Goal: Information Seeking & Learning: Learn about a topic

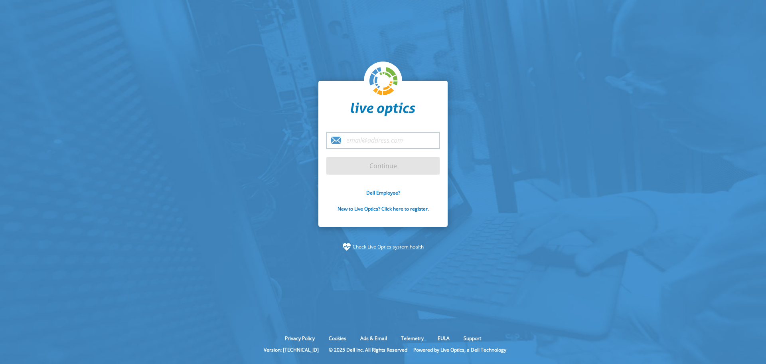
click at [380, 143] on input "email" at bounding box center [383, 140] width 113 height 17
type input "jef"
click at [383, 194] on link "Dell Employee?" at bounding box center [383, 192] width 34 height 7
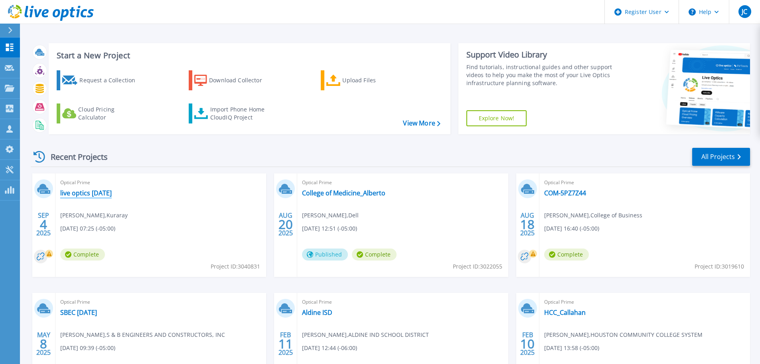
click at [98, 191] on link "live optics [DATE]" at bounding box center [85, 193] width 51 height 8
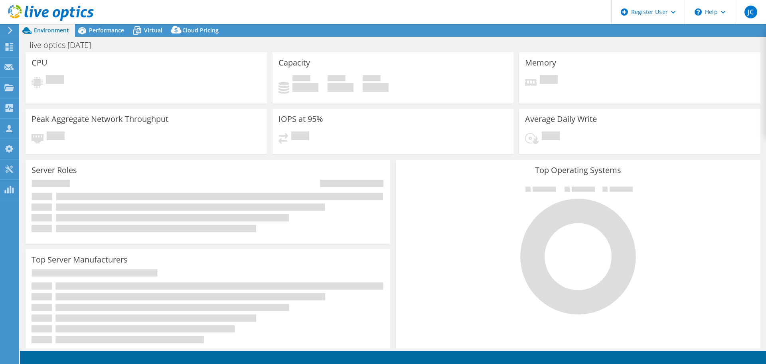
select select "USD"
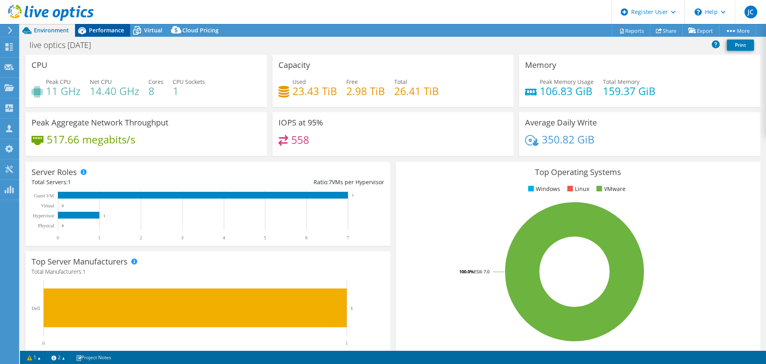
click at [101, 29] on span "Performance" at bounding box center [106, 30] width 35 height 8
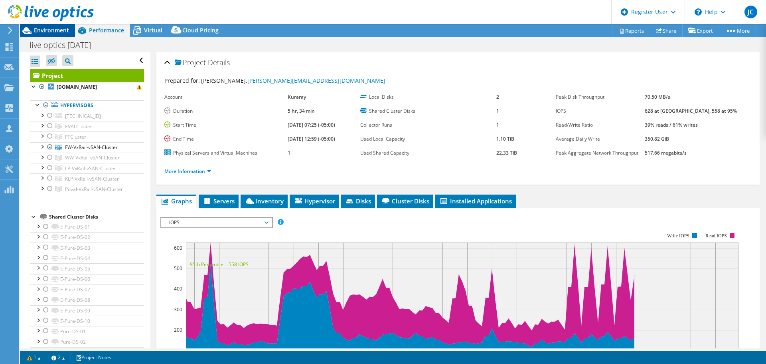
click at [36, 30] on span "Environment" at bounding box center [51, 30] width 35 height 8
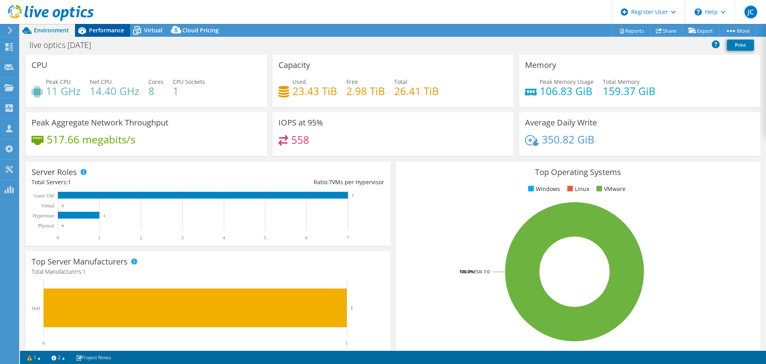
click at [107, 32] on span "Performance" at bounding box center [106, 30] width 35 height 8
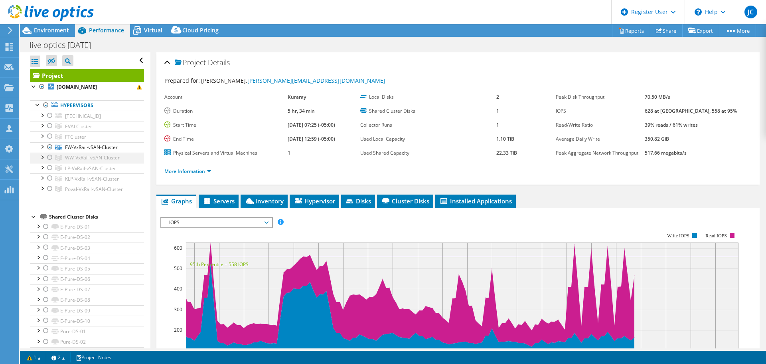
click at [49, 157] on div at bounding box center [50, 157] width 8 height 10
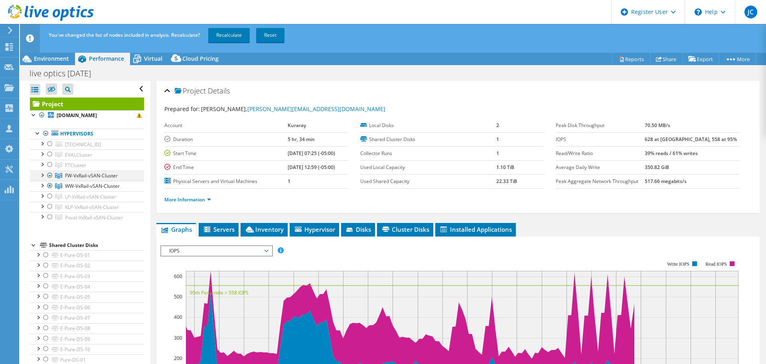
click at [50, 174] on div at bounding box center [50, 175] width 8 height 10
click at [50, 176] on div at bounding box center [50, 175] width 8 height 10
click at [227, 34] on link "Recalculate" at bounding box center [229, 35] width 42 height 14
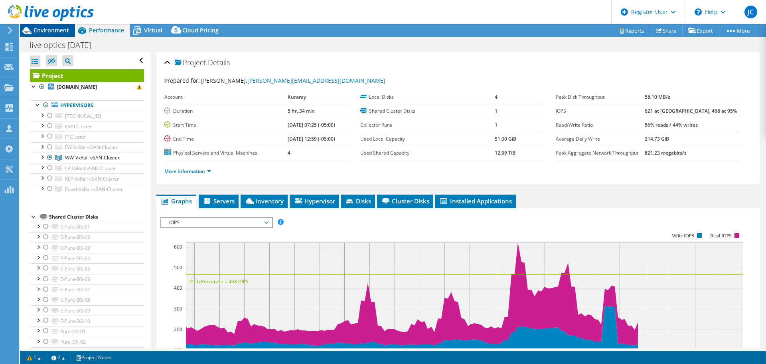
click at [58, 27] on span "Environment" at bounding box center [51, 30] width 35 height 8
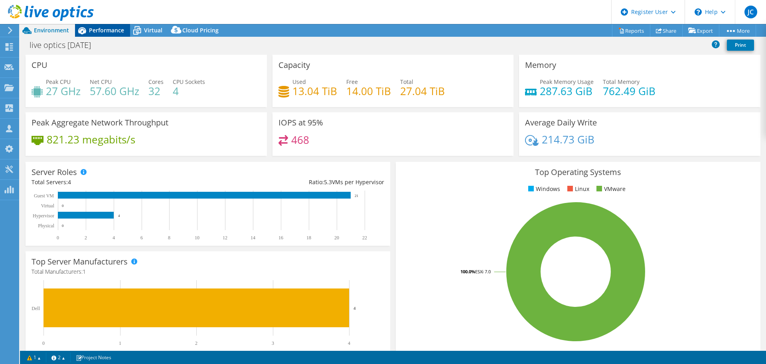
click at [106, 29] on span "Performance" at bounding box center [106, 30] width 35 height 8
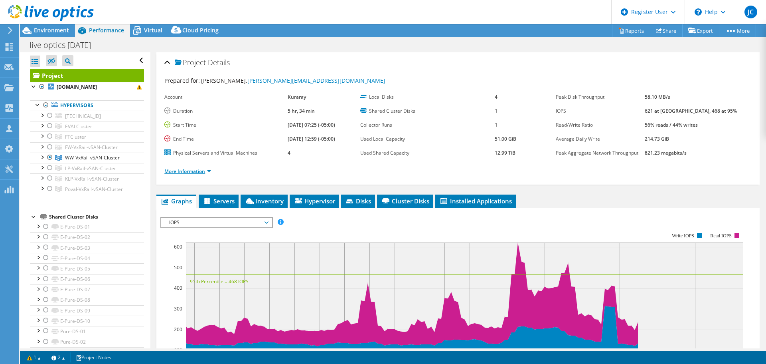
click at [209, 170] on link "More Information" at bounding box center [187, 171] width 47 height 7
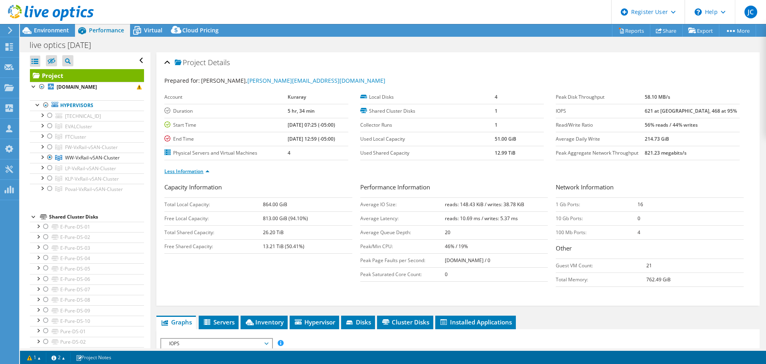
click at [209, 170] on link "Less Information" at bounding box center [186, 171] width 45 height 7
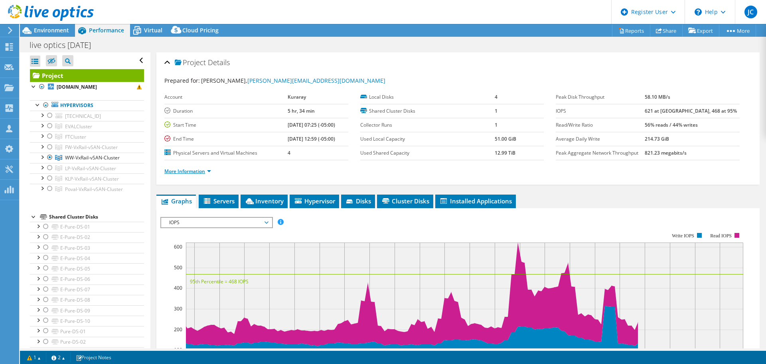
click at [206, 172] on link "More Information" at bounding box center [187, 171] width 47 height 7
click at [49, 59] on icon at bounding box center [52, 61] width 8 height 6
click at [0, 0] on input "checkbox" at bounding box center [0, 0] width 0 height 0
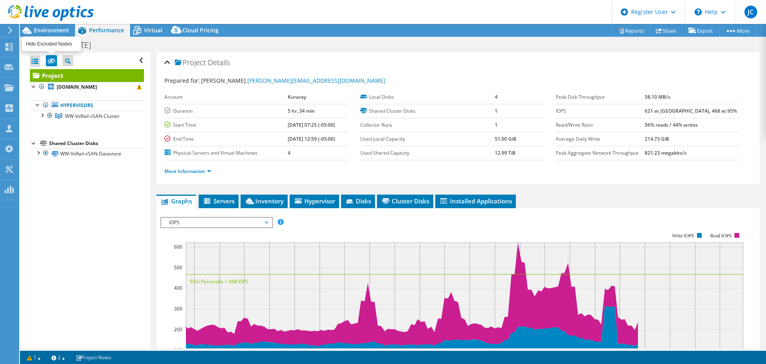
click at [49, 59] on icon at bounding box center [52, 61] width 8 height 6
click at [0, 0] on input "checkbox" at bounding box center [0, 0] width 0 height 0
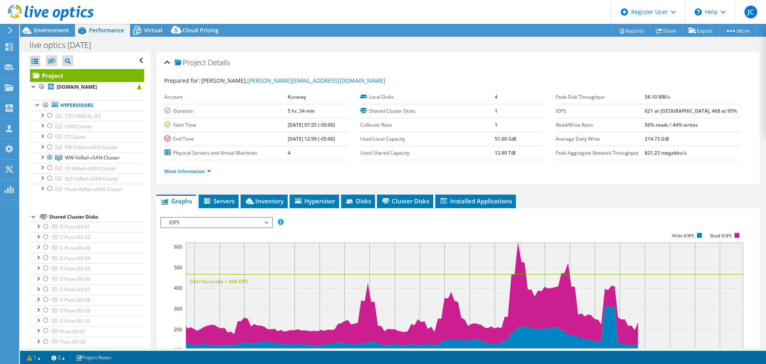
click at [170, 63] on h2 "Project Details" at bounding box center [196, 62] width 65 height 16
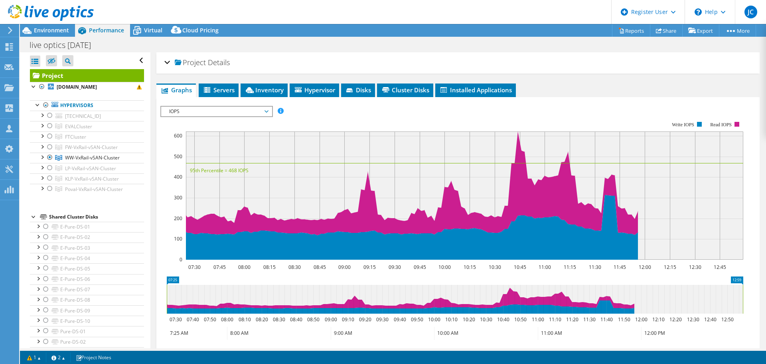
click at [134, 59] on div "Open All Close All Hide Excluded Nodes Project Tree Filter" at bounding box center [87, 60] width 114 height 17
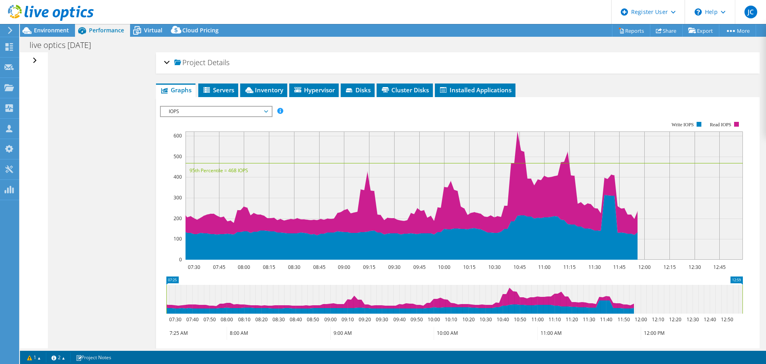
click at [36, 61] on div "Open All Close All Hide Excluded Nodes Project Tree Filter" at bounding box center [36, 60] width 12 height 17
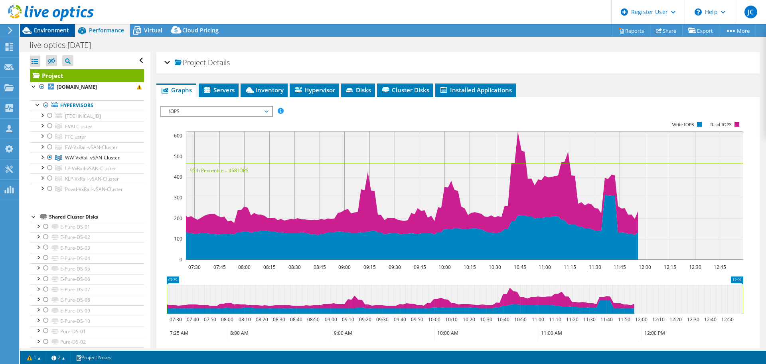
drag, startPoint x: 59, startPoint y: 29, endPoint x: 62, endPoint y: 31, distance: 4.1
click at [59, 29] on span "Environment" at bounding box center [51, 30] width 35 height 8
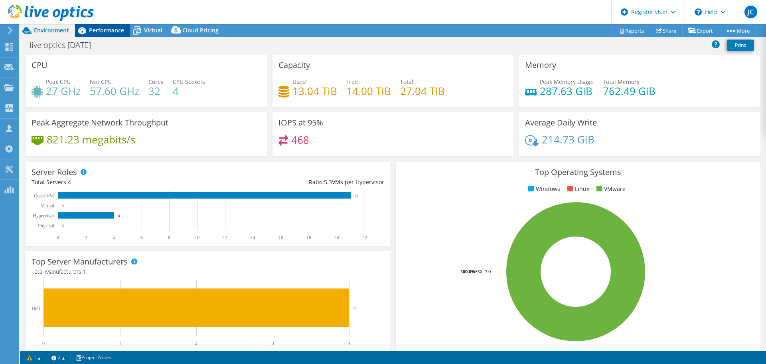
click at [93, 32] on span "Performance" at bounding box center [106, 30] width 35 height 8
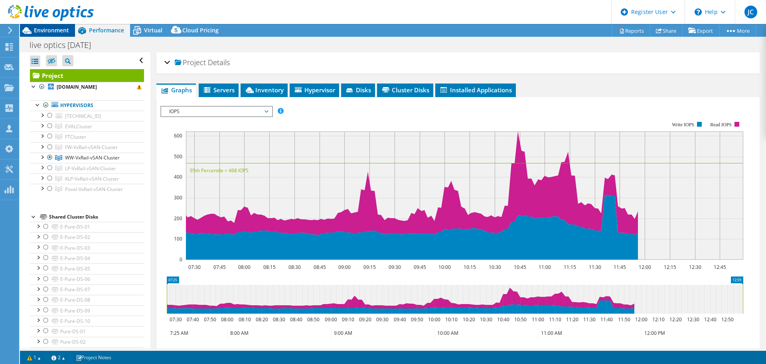
click at [55, 31] on span "Environment" at bounding box center [51, 30] width 35 height 8
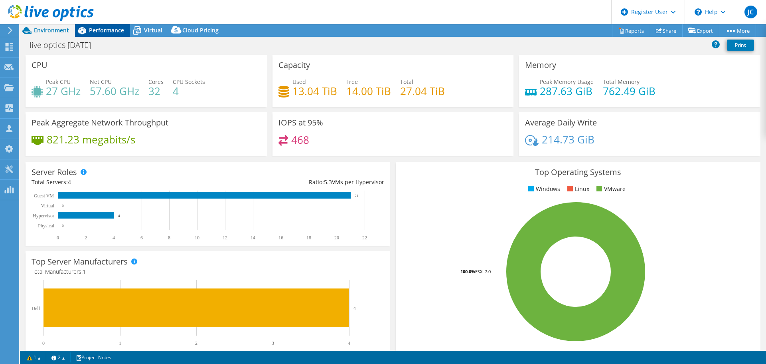
click at [106, 31] on span "Performance" at bounding box center [106, 30] width 35 height 8
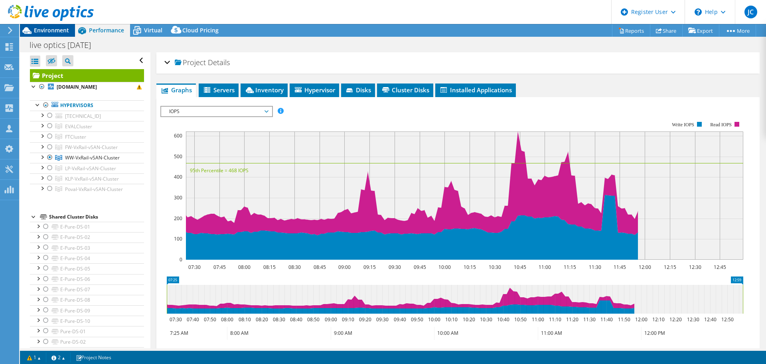
click at [49, 29] on span "Environment" at bounding box center [51, 30] width 35 height 8
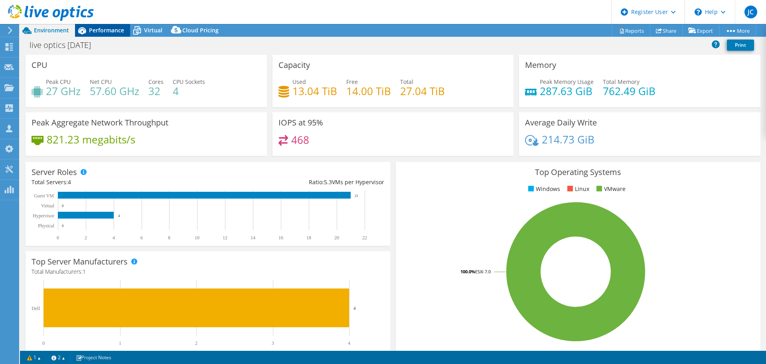
click at [112, 31] on span "Performance" at bounding box center [106, 30] width 35 height 8
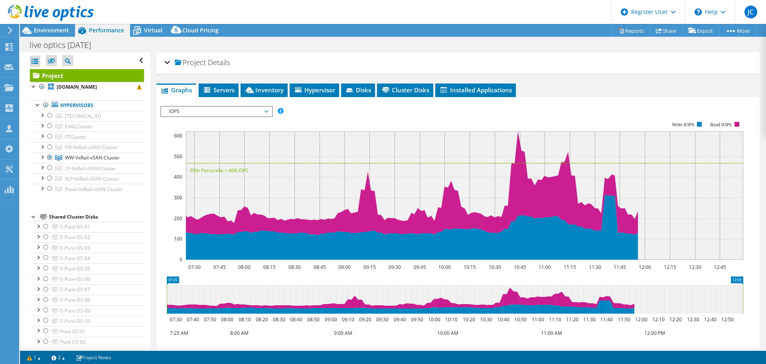
click at [168, 62] on div "Project Details" at bounding box center [458, 62] width 588 height 17
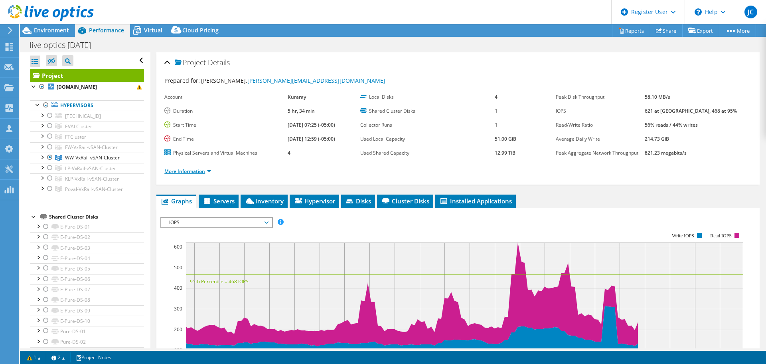
click at [208, 170] on link "More Information" at bounding box center [187, 171] width 47 height 7
click at [205, 170] on link "More Information" at bounding box center [187, 171] width 47 height 7
click at [209, 170] on link "More Information" at bounding box center [187, 171] width 47 height 7
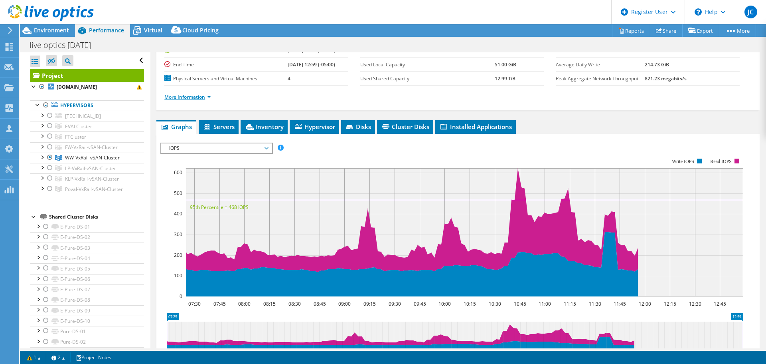
scroll to position [80, 0]
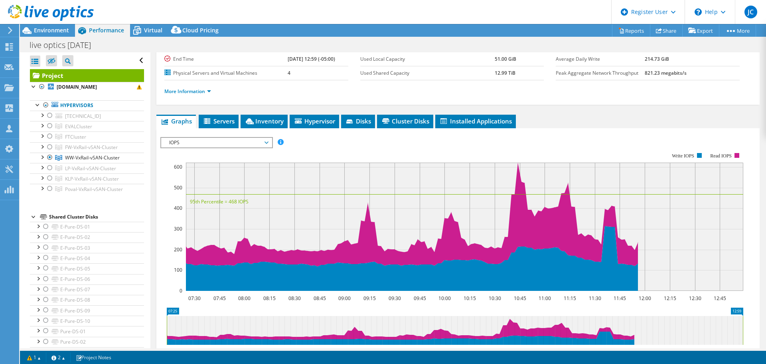
click at [212, 93] on li "More Information" at bounding box center [189, 91] width 51 height 9
click at [208, 92] on link "More Information" at bounding box center [187, 91] width 47 height 7
click at [207, 92] on link "More Information" at bounding box center [187, 91] width 47 height 7
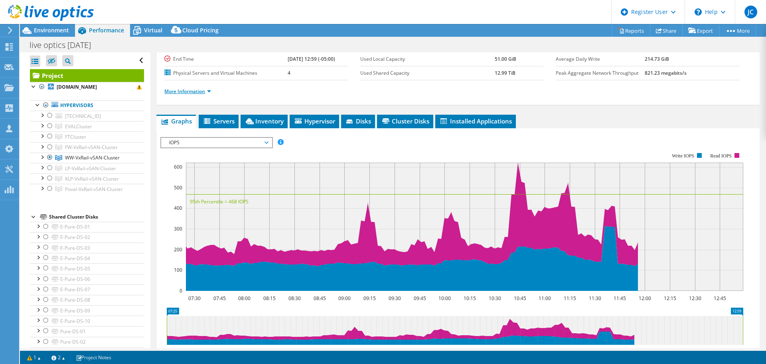
click at [211, 93] on link "More Information" at bounding box center [187, 91] width 47 height 7
click at [184, 88] on link "More Information" at bounding box center [187, 91] width 47 height 7
click at [132, 60] on div "Open All Close All Hide Excluded Nodes Project Tree Filter" at bounding box center [87, 60] width 114 height 17
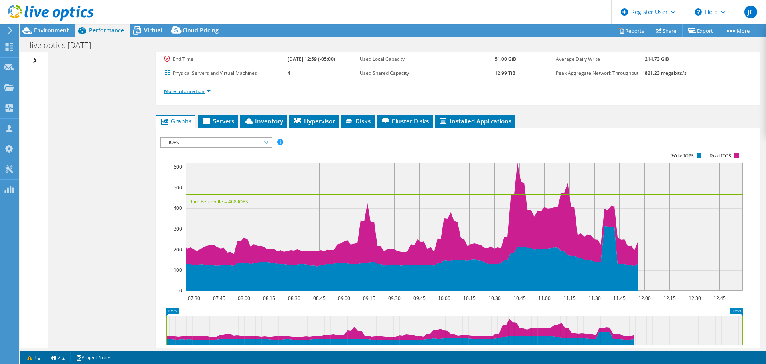
click at [187, 93] on link "More Information" at bounding box center [187, 91] width 47 height 7
click at [34, 61] on div "Open All Close All Hide Excluded Nodes Project Tree Filter" at bounding box center [36, 60] width 12 height 17
